Goal: Task Accomplishment & Management: Use online tool/utility

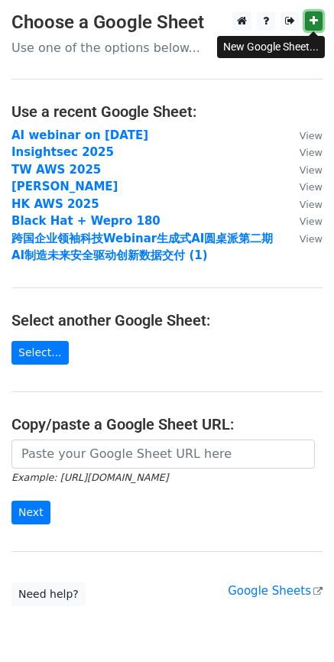
click at [308, 19] on link at bounding box center [314, 20] width 18 height 19
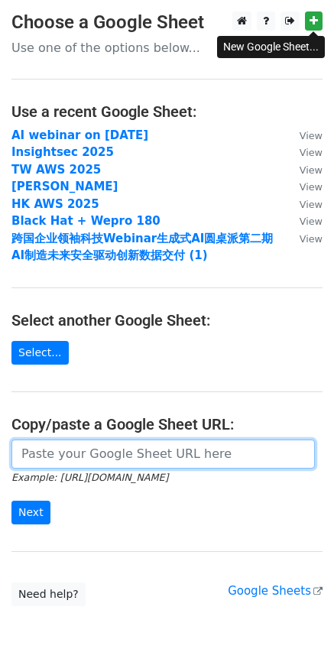
click at [98, 456] on input "url" at bounding box center [162, 453] width 303 height 29
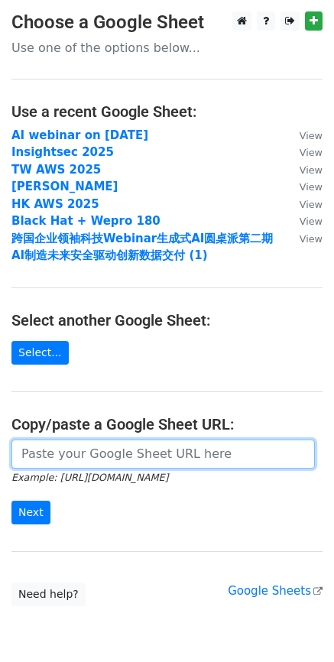
click at [91, 461] on input "url" at bounding box center [162, 453] width 303 height 29
paste input "[URL][DOMAIN_NAME]"
type input "[URL][DOMAIN_NAME]"
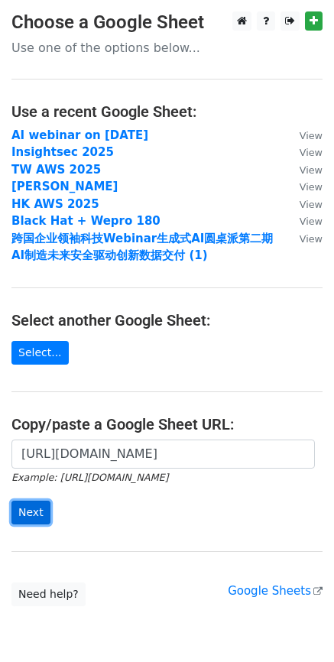
scroll to position [0, 0]
click at [21, 507] on input "Next" at bounding box center [30, 513] width 39 height 24
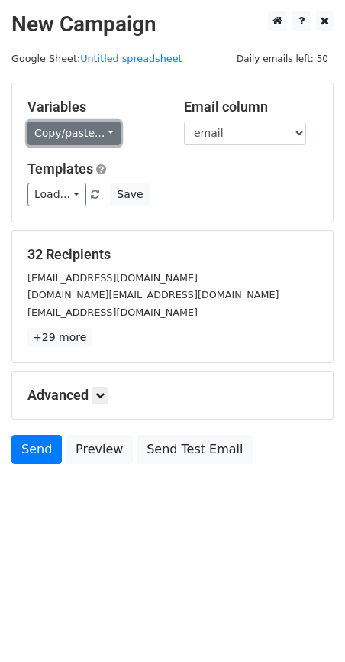
click at [86, 125] on link "Copy/paste..." at bounding box center [74, 134] width 93 height 24
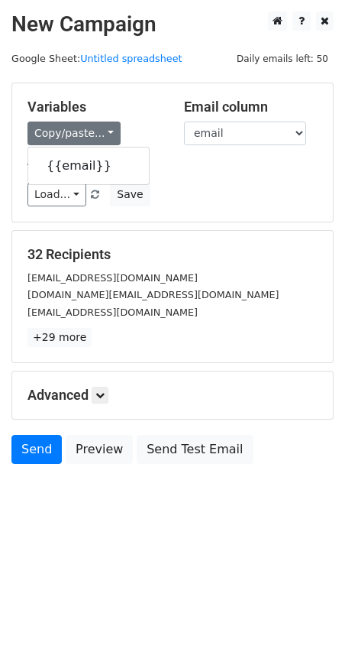
click at [146, 125] on div "Copy/paste... {{email}}" at bounding box center [95, 134] width 134 height 24
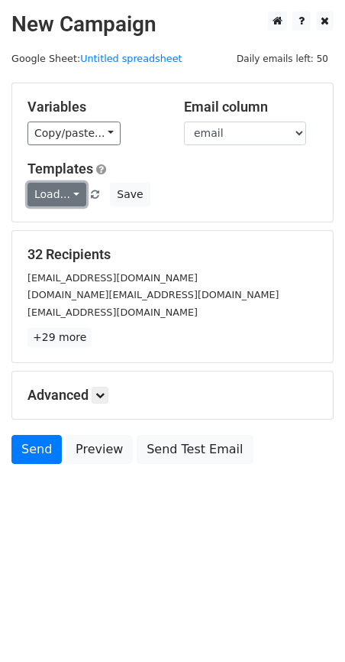
click at [55, 185] on link "Load..." at bounding box center [57, 195] width 59 height 24
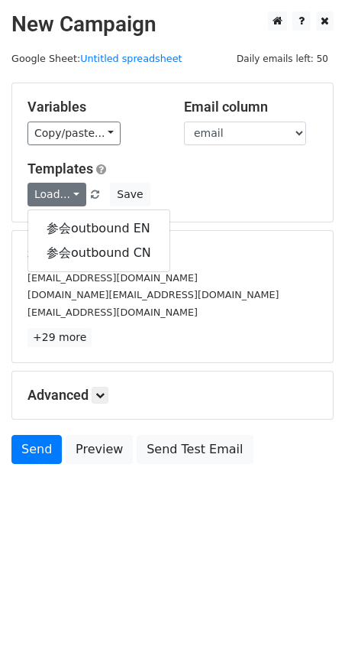
click at [135, 174] on h5 "Templates" at bounding box center [173, 168] width 290 height 17
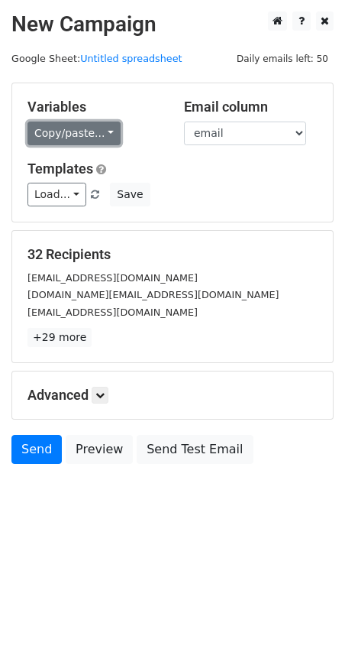
click at [91, 142] on link "Copy/paste..." at bounding box center [74, 134] width 93 height 24
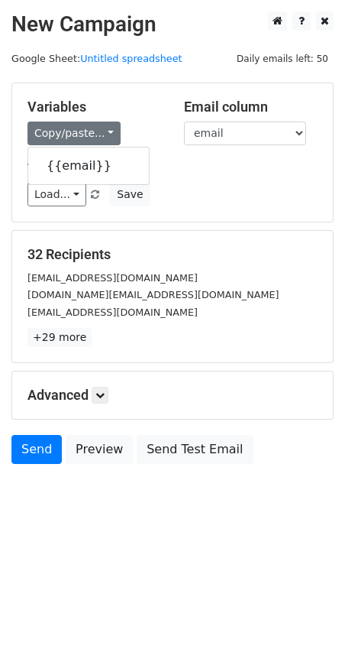
click at [216, 170] on h5 "Templates" at bounding box center [173, 168] width 290 height 17
